Goal: Navigation & Orientation: Find specific page/section

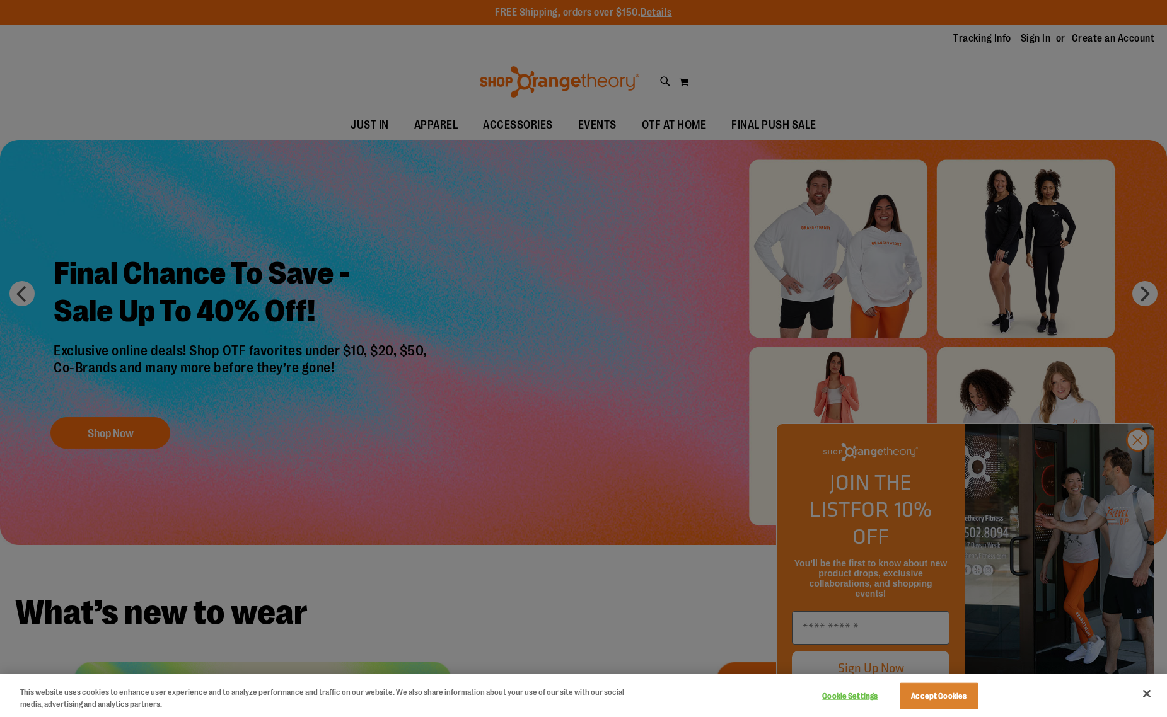
click at [642, 570] on div at bounding box center [583, 358] width 1167 height 717
click at [1133, 469] on div at bounding box center [583, 358] width 1167 height 717
click at [618, 567] on div at bounding box center [583, 358] width 1167 height 717
click at [1155, 696] on button "Close" at bounding box center [1147, 694] width 28 height 28
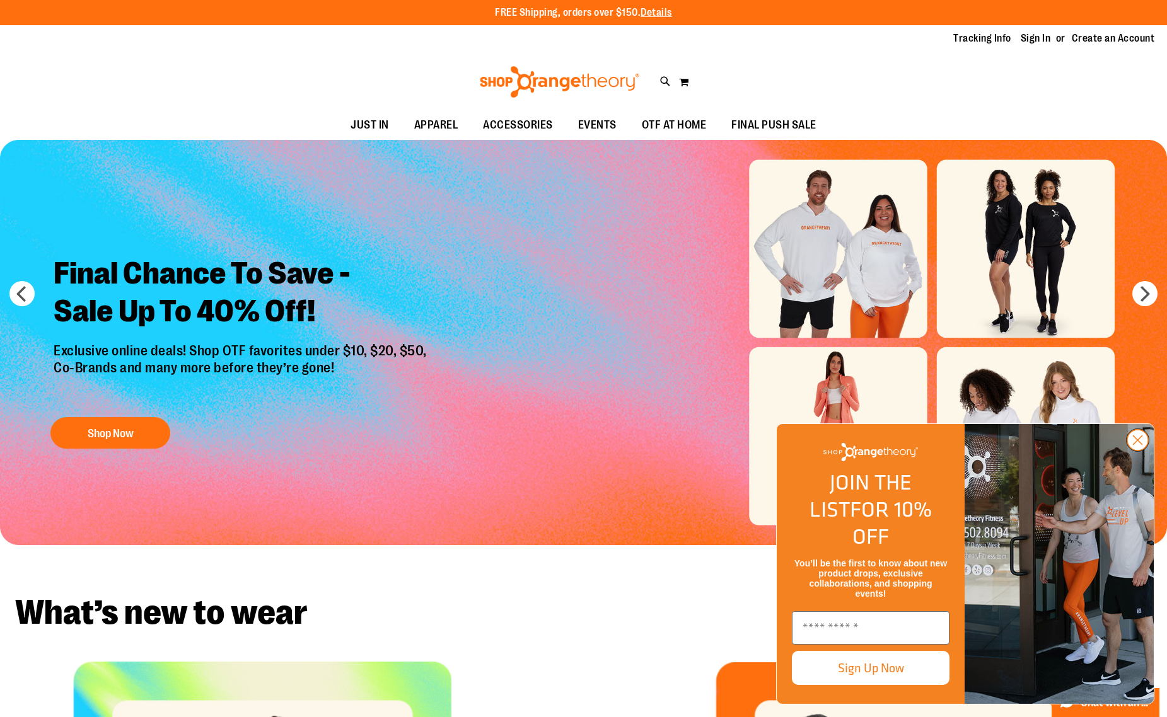
click at [1131, 451] on circle "Close dialog" at bounding box center [1137, 440] width 21 height 21
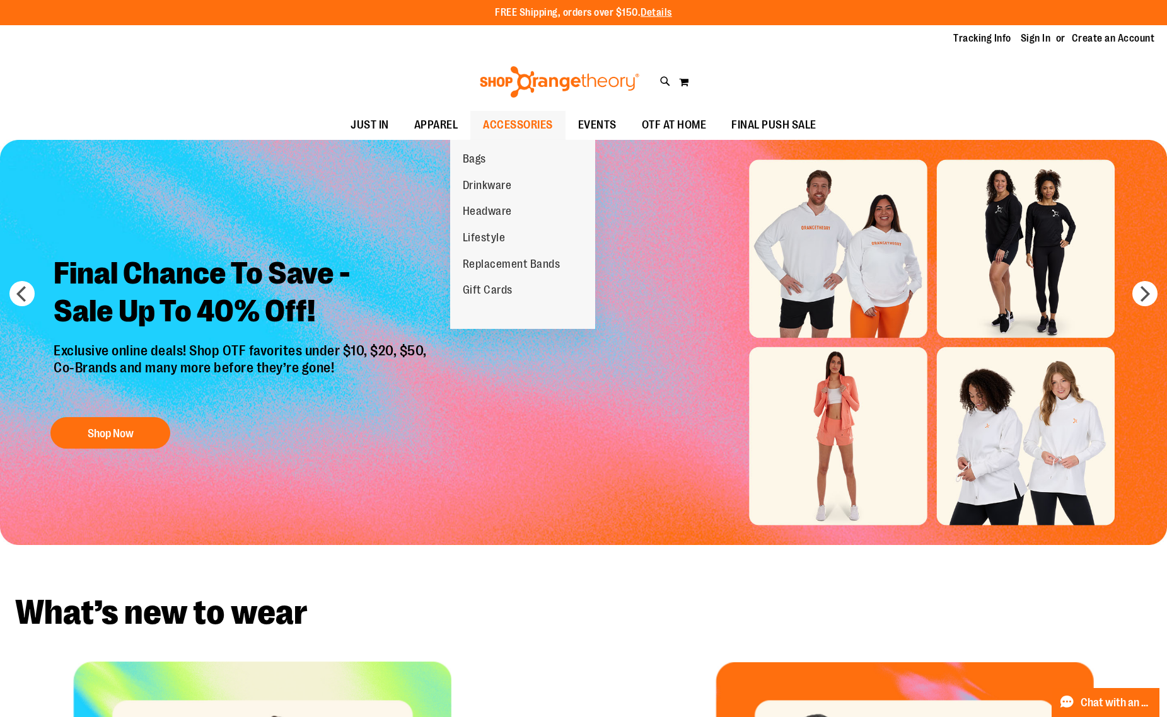
click at [490, 129] on span "ACCESSORIES" at bounding box center [518, 125] width 70 height 28
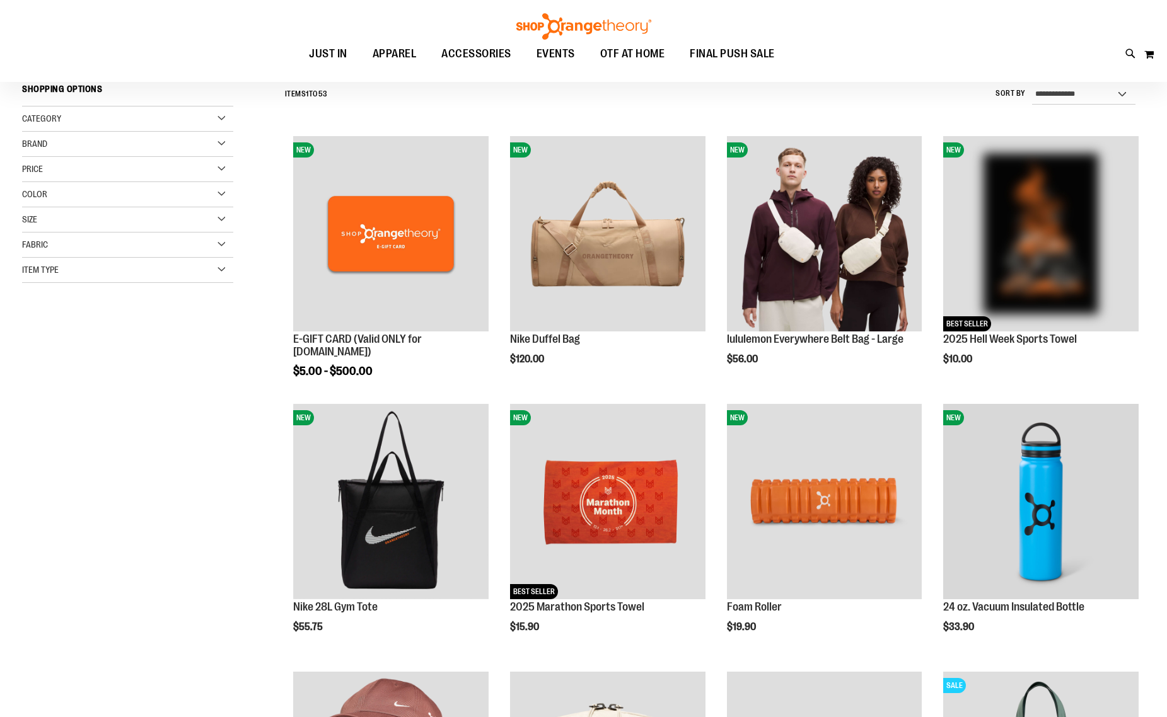
scroll to position [125, 0]
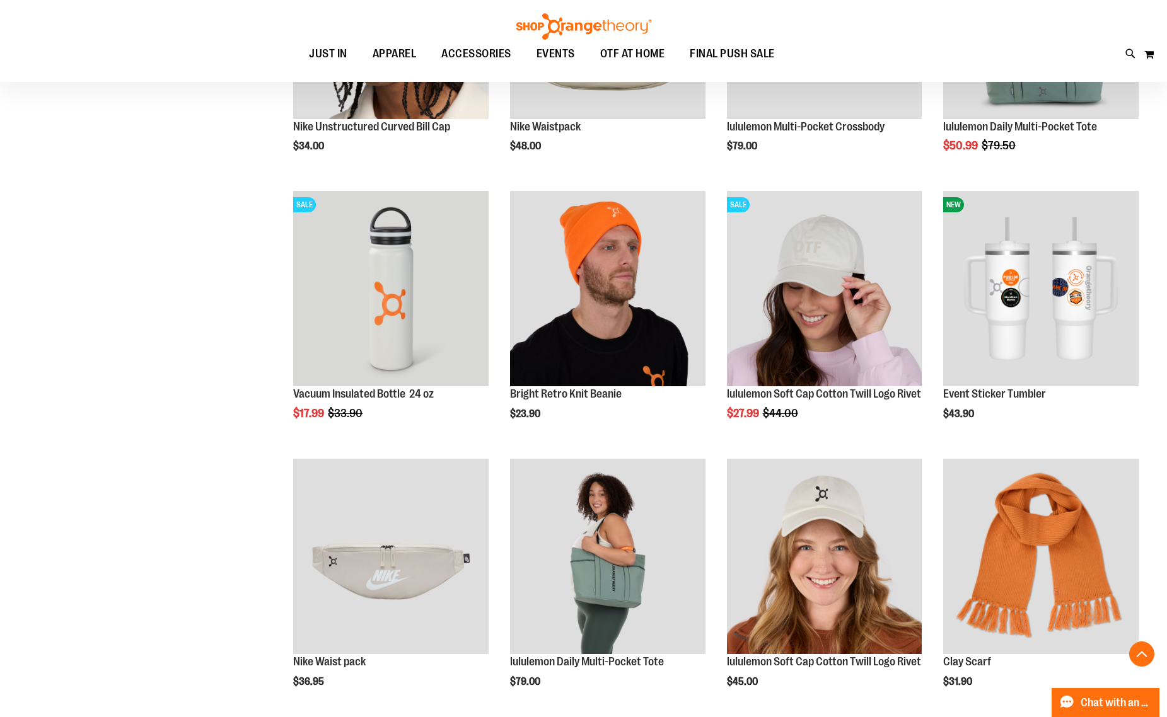
scroll to position [1071, 0]
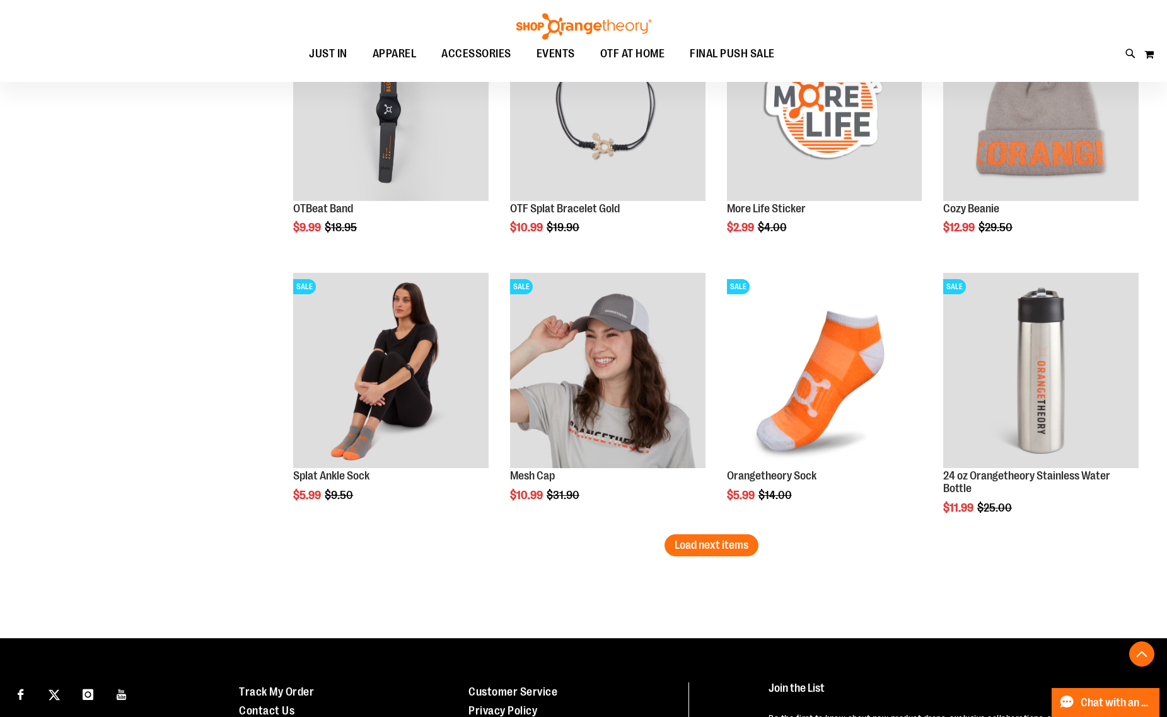
scroll to position [2142, 0]
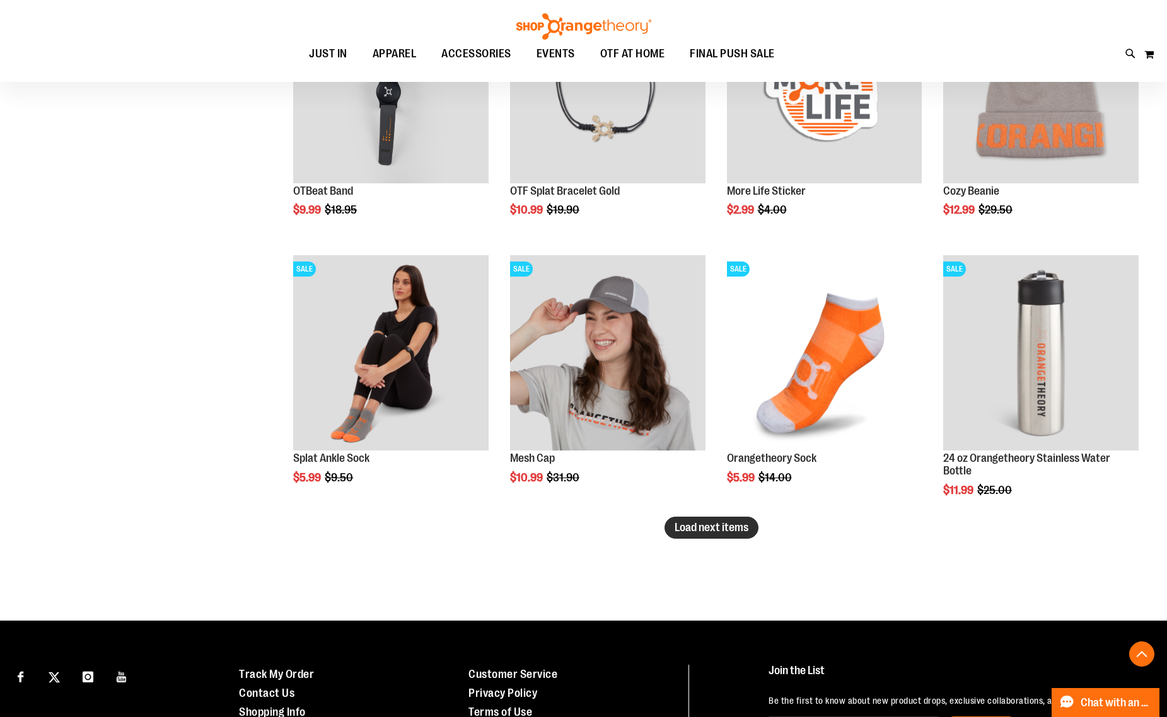
click at [712, 533] on span "Load next items" at bounding box center [711, 527] width 74 height 13
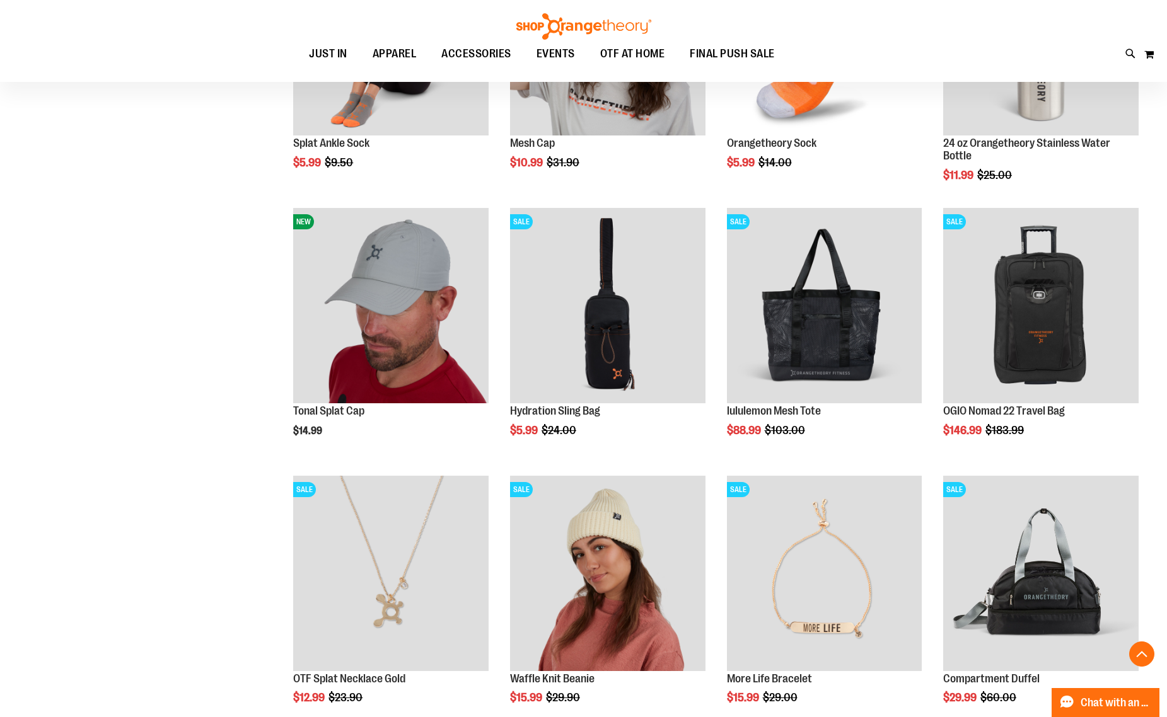
scroll to position [2835, 0]
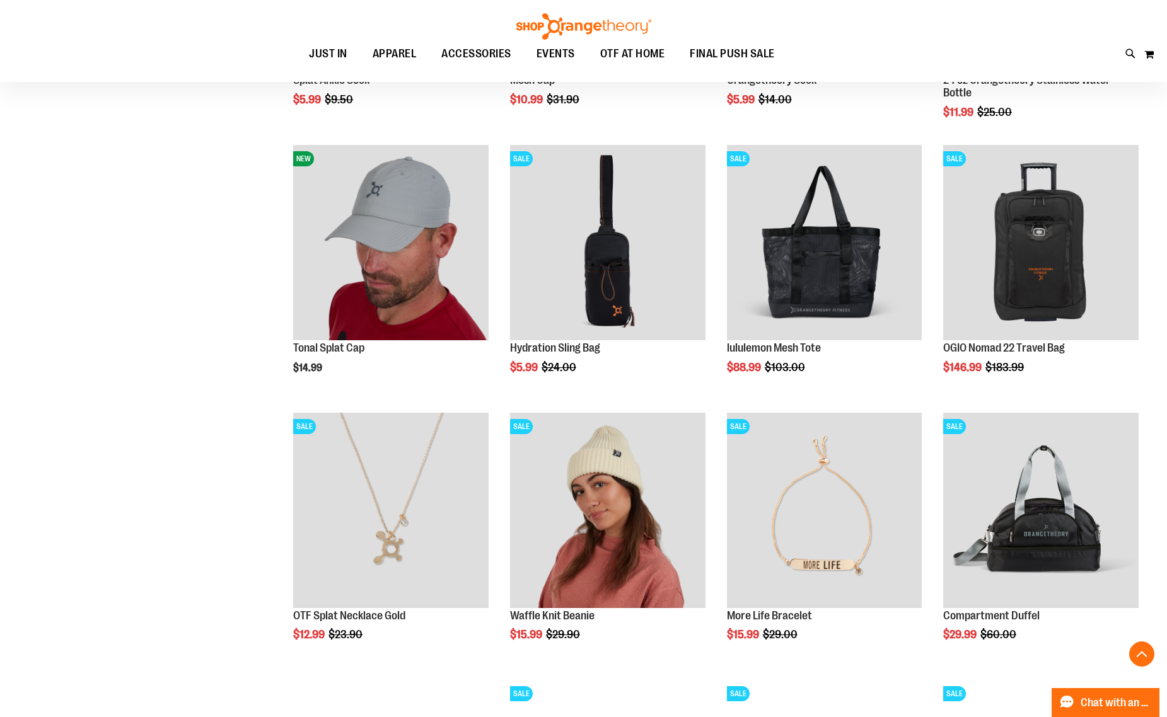
scroll to position [2961, 0]
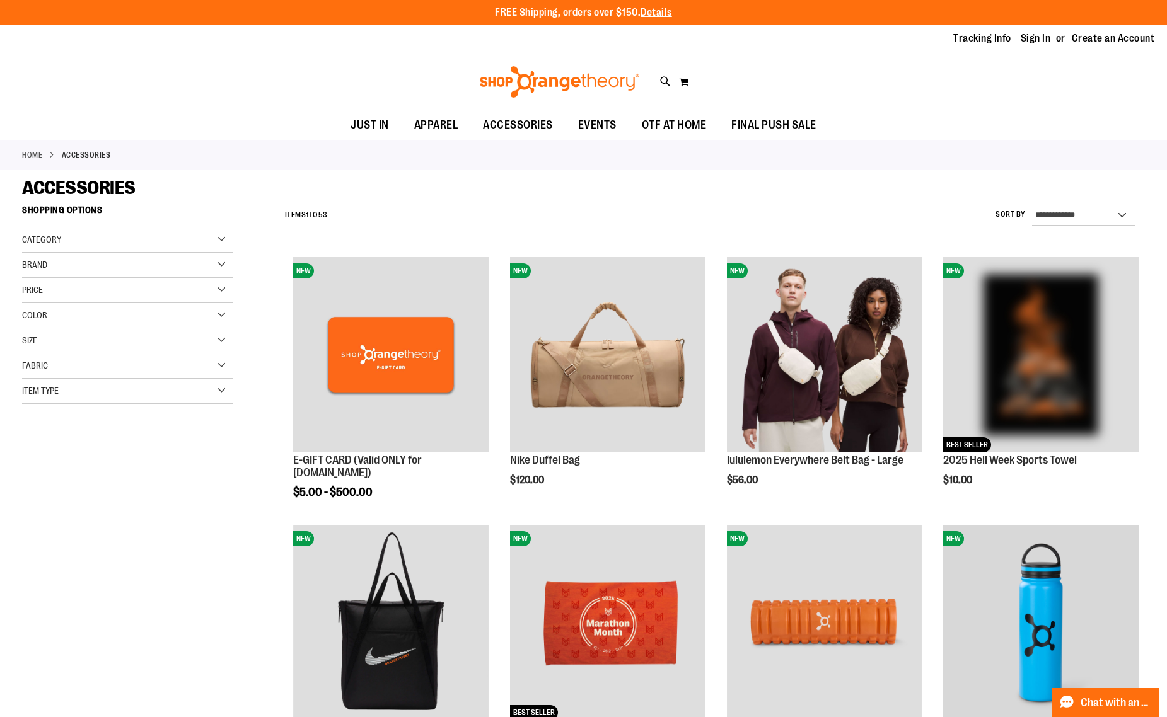
click at [151, 244] on div "Category" at bounding box center [127, 240] width 211 height 25
click at [28, 317] on link "Replacement Bands" at bounding box center [120, 318] width 203 height 13
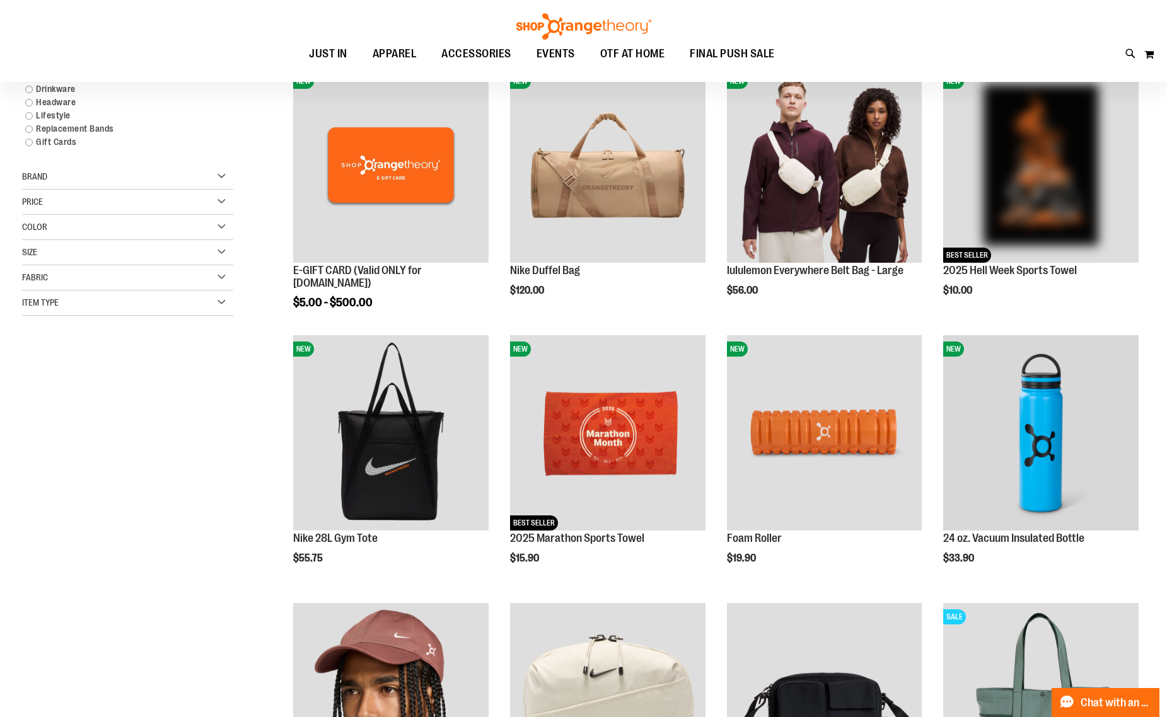
scroll to position [199, 0]
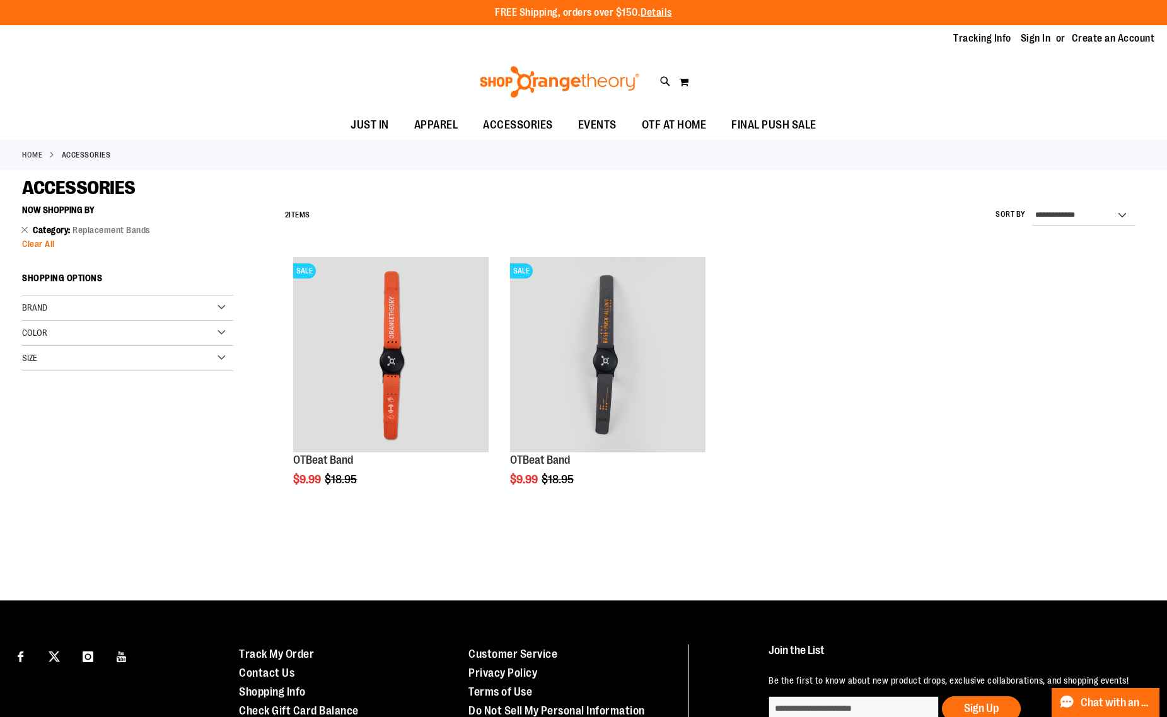
click at [37, 246] on span "Clear All" at bounding box center [38, 244] width 33 height 10
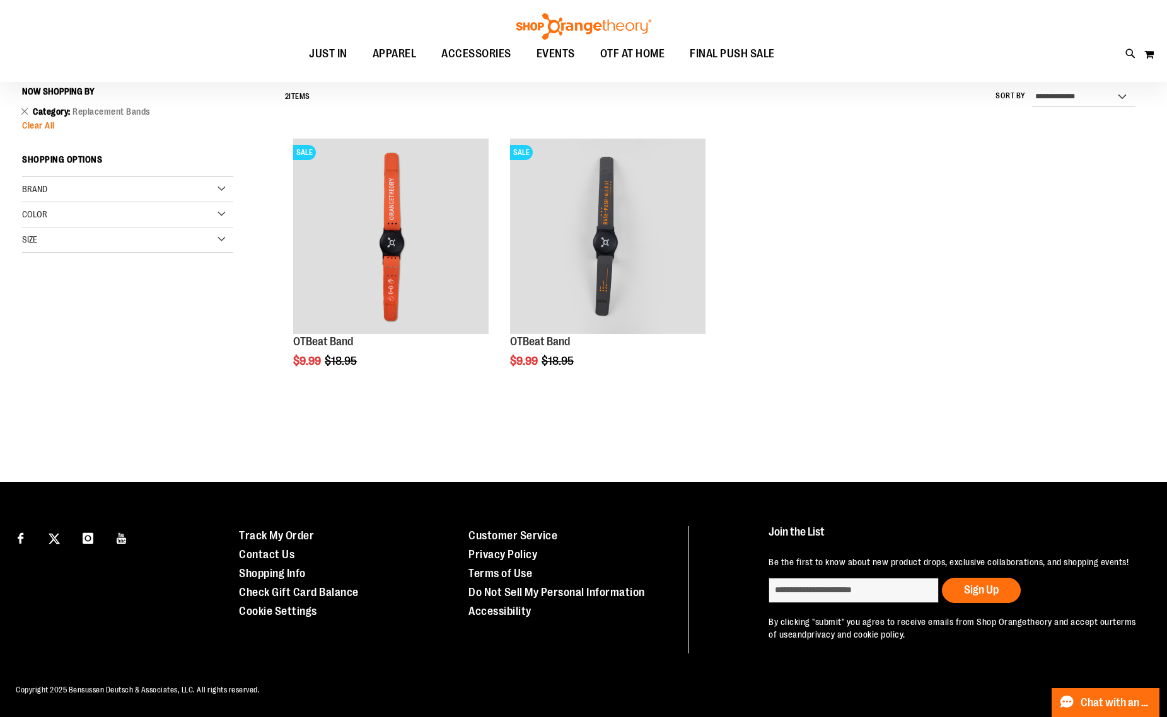
scroll to position [130, 0]
